Goal: Navigation & Orientation: Go to known website

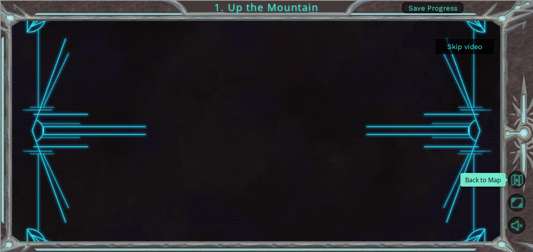
click at [519, 179] on button "Back to Map" at bounding box center [517, 180] width 18 height 18
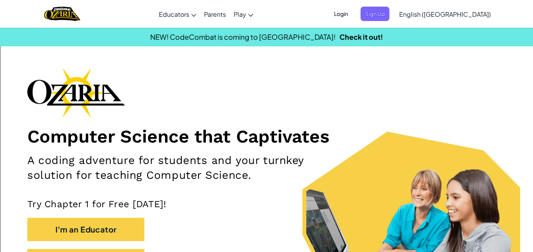
click at [352, 15] on span "Login" at bounding box center [340, 14] width 23 height 14
